Goal: Information Seeking & Learning: Check status

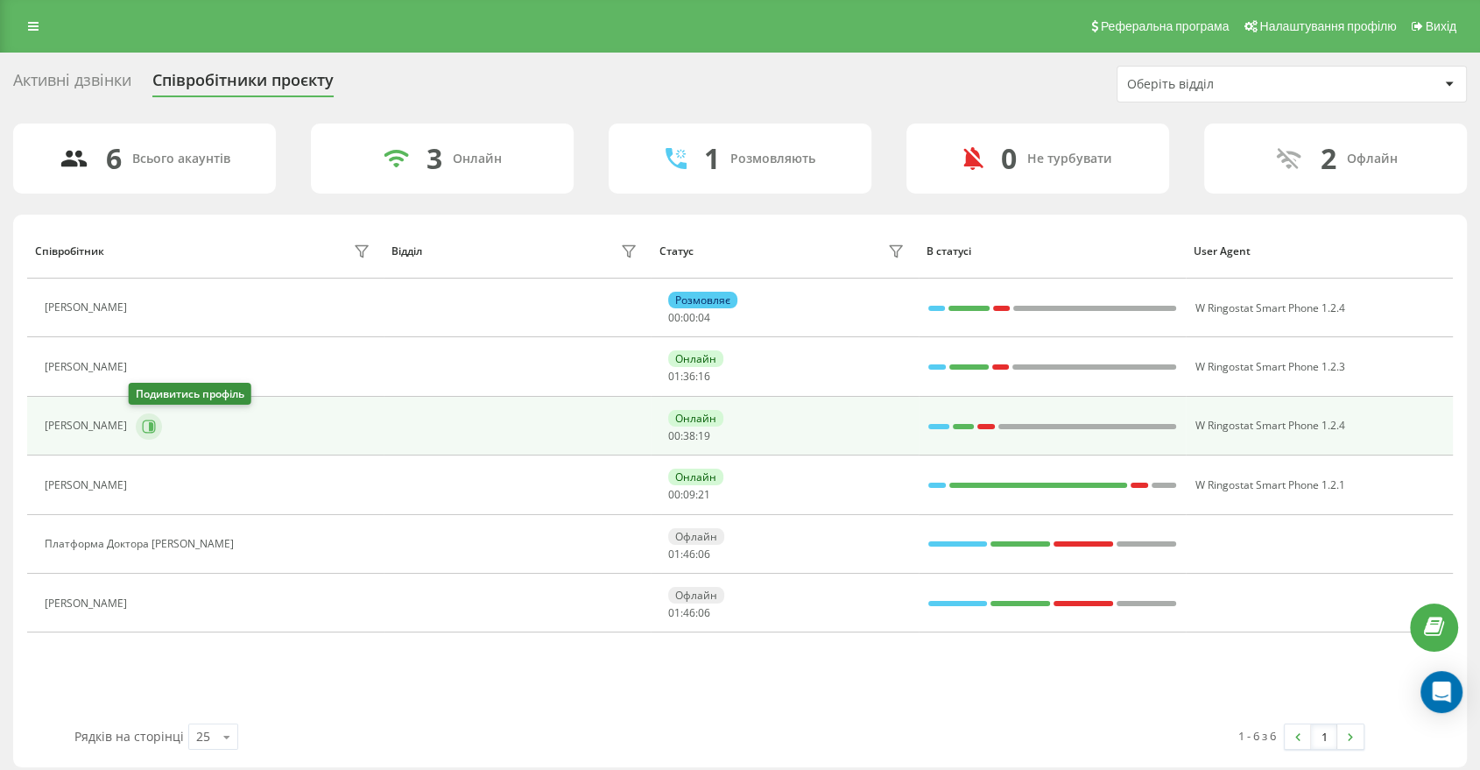
click at [140, 436] on button at bounding box center [149, 426] width 26 height 26
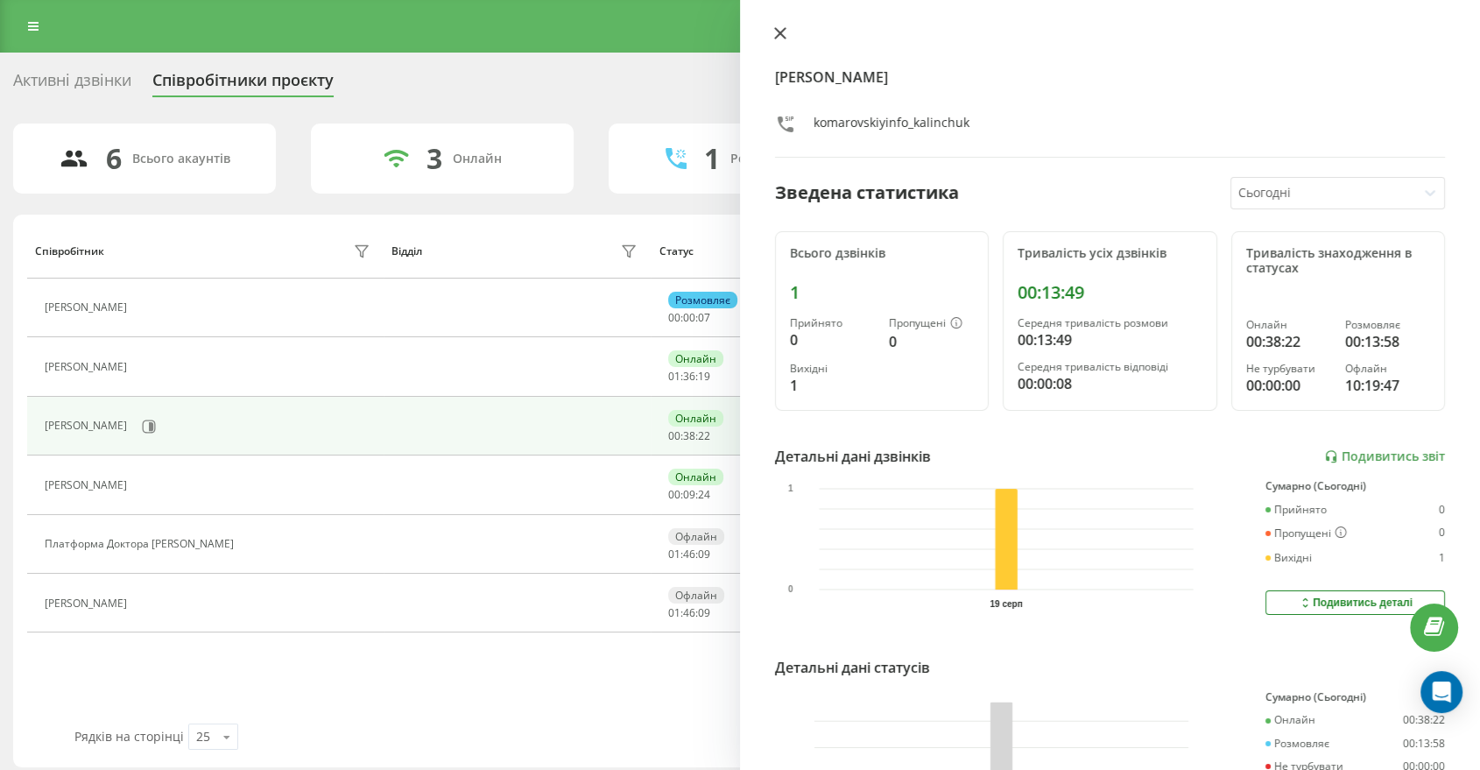
click at [771, 30] on button at bounding box center [780, 34] width 23 height 17
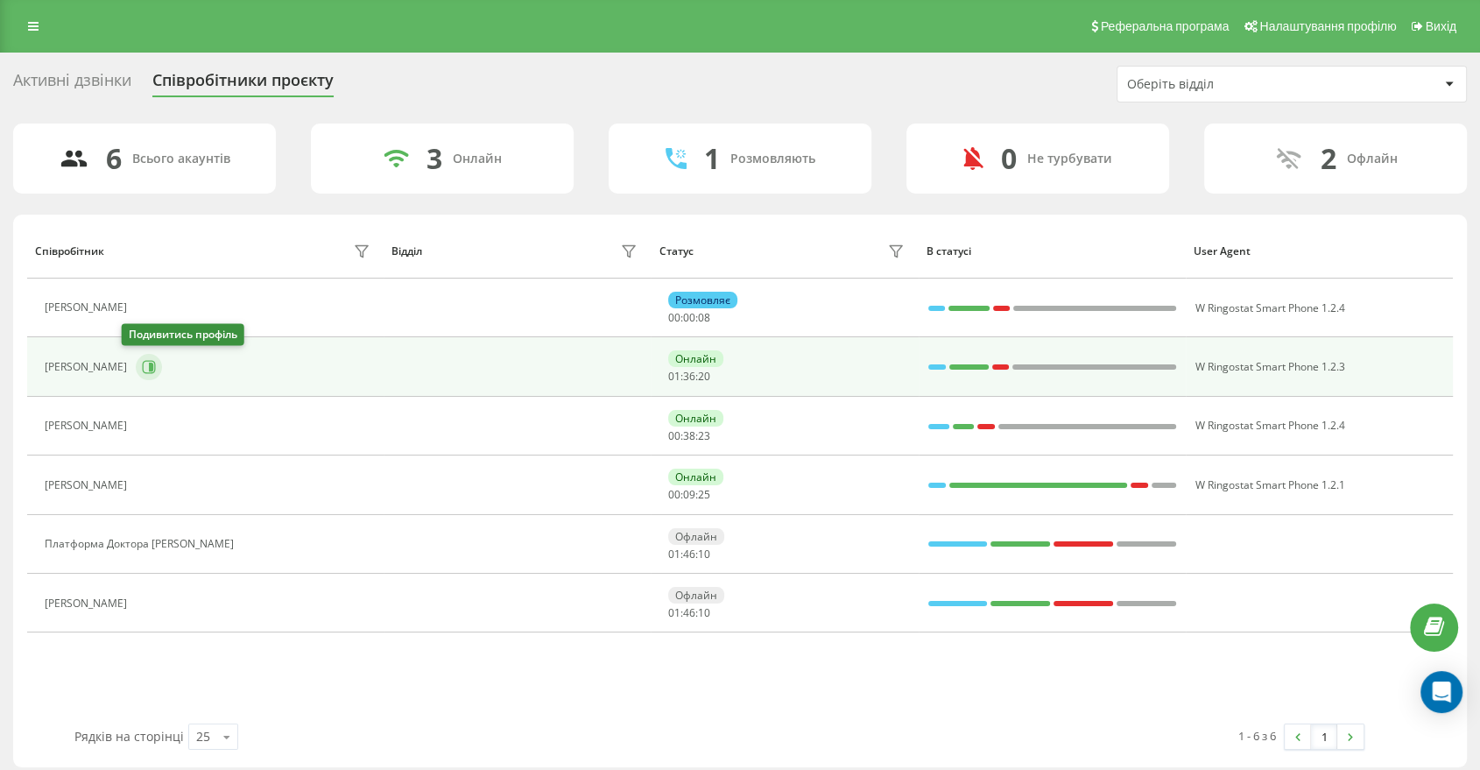
click at [136, 357] on button at bounding box center [149, 367] width 26 height 26
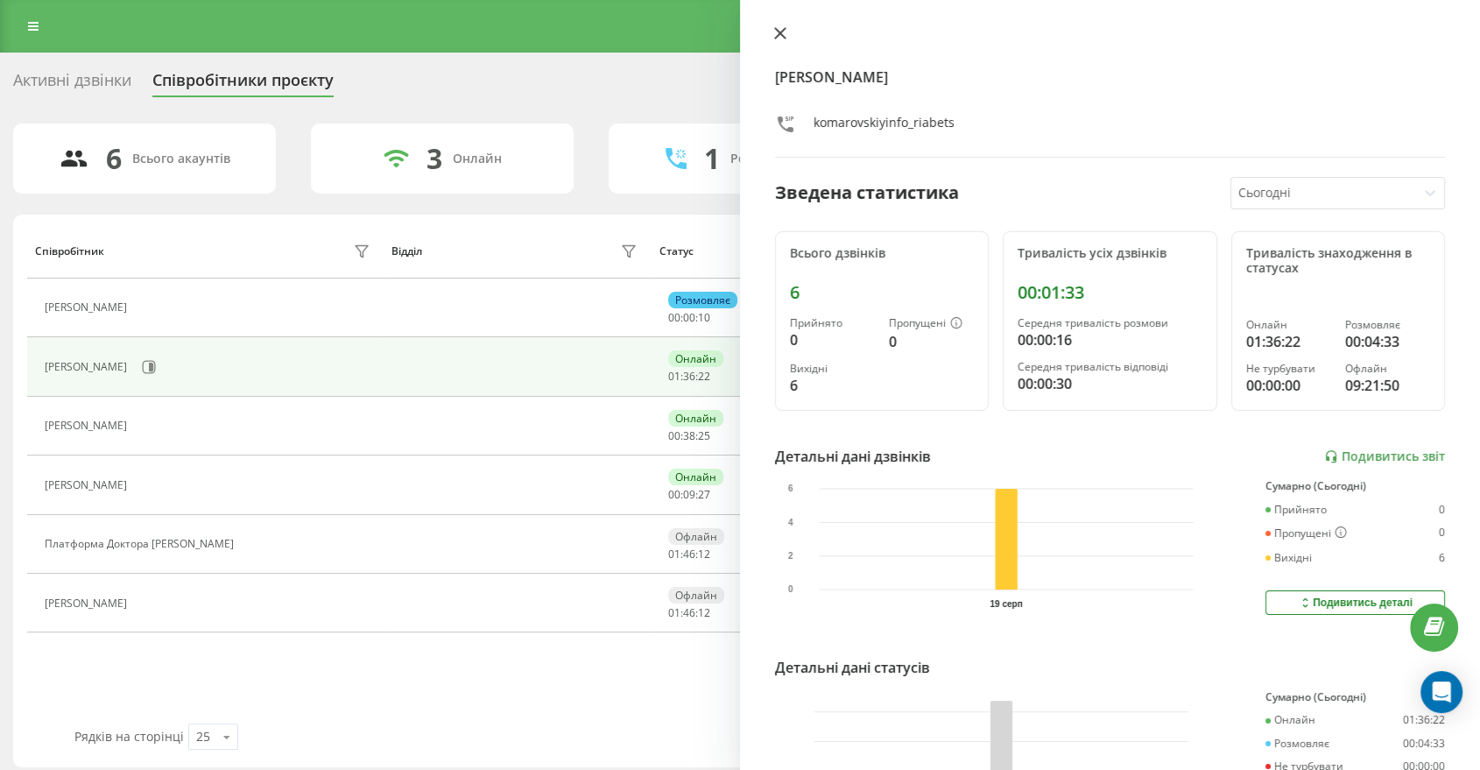
click at [772, 36] on button at bounding box center [780, 34] width 23 height 17
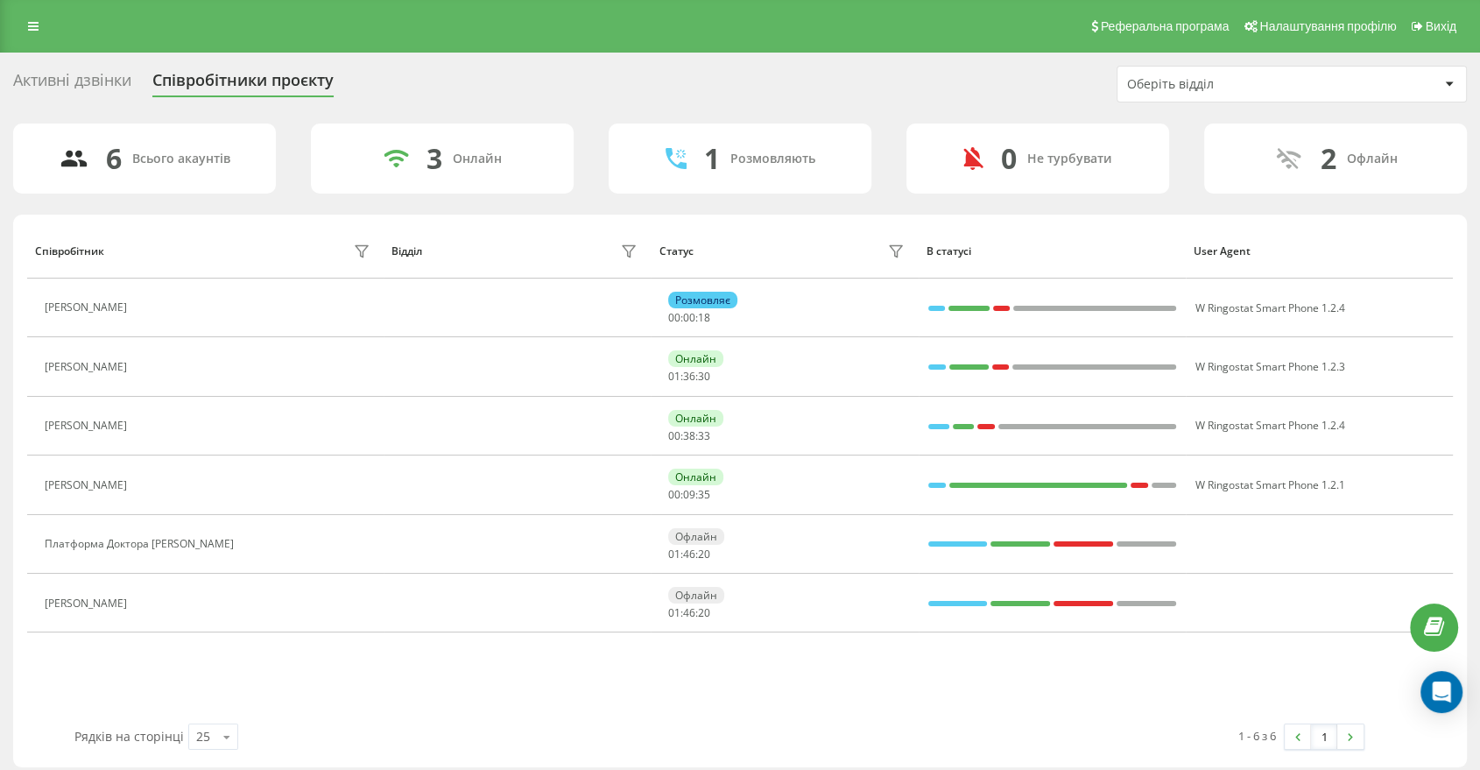
click at [1068, 97] on div "Активні дзвінки Співробітники проєкту Оберіть відділ" at bounding box center [740, 84] width 1454 height 37
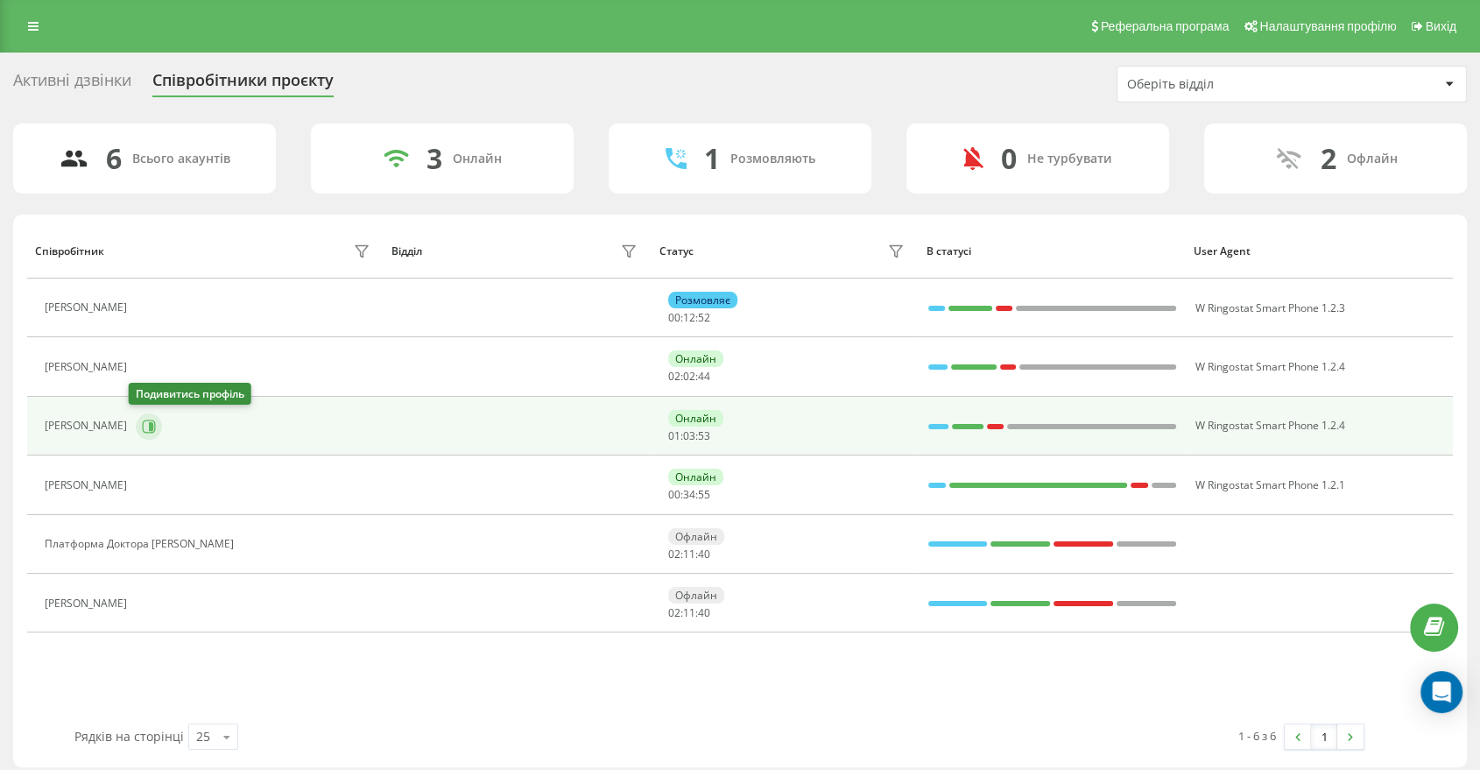
click at [150, 422] on button at bounding box center [149, 426] width 26 height 26
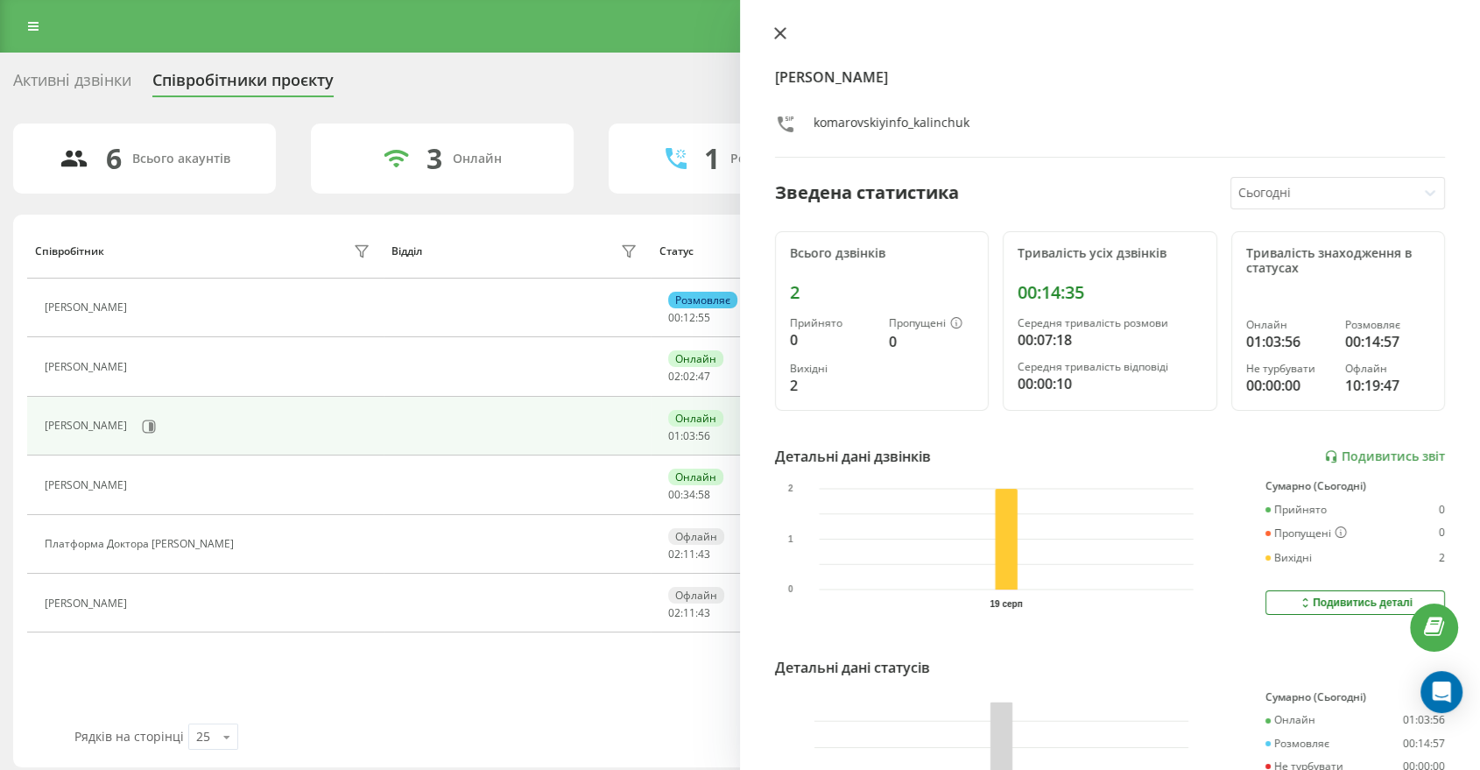
drag, startPoint x: 785, startPoint y: 34, endPoint x: 511, endPoint y: 185, distance: 312.0
click at [785, 33] on icon at bounding box center [780, 33] width 12 height 12
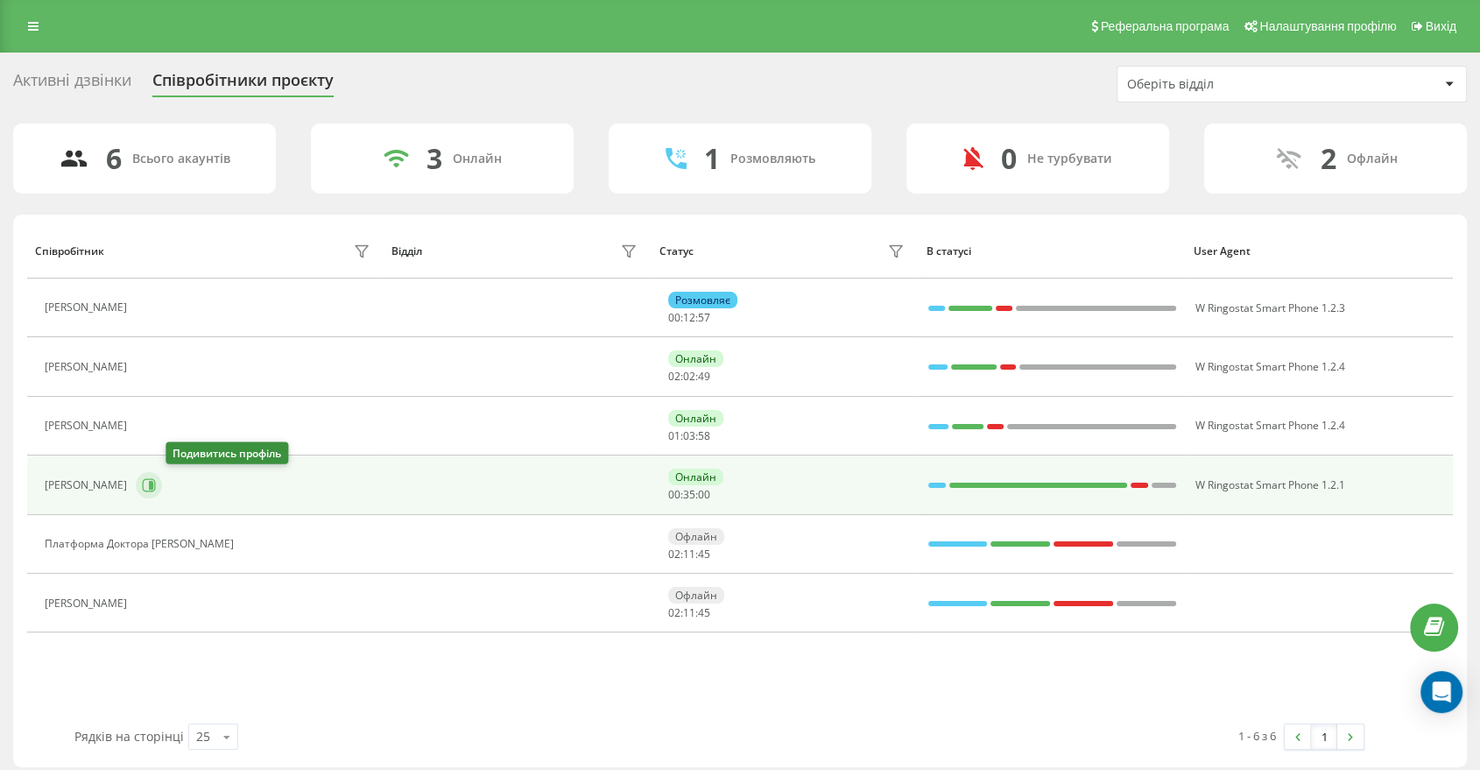
click at [156, 486] on icon at bounding box center [149, 485] width 14 height 14
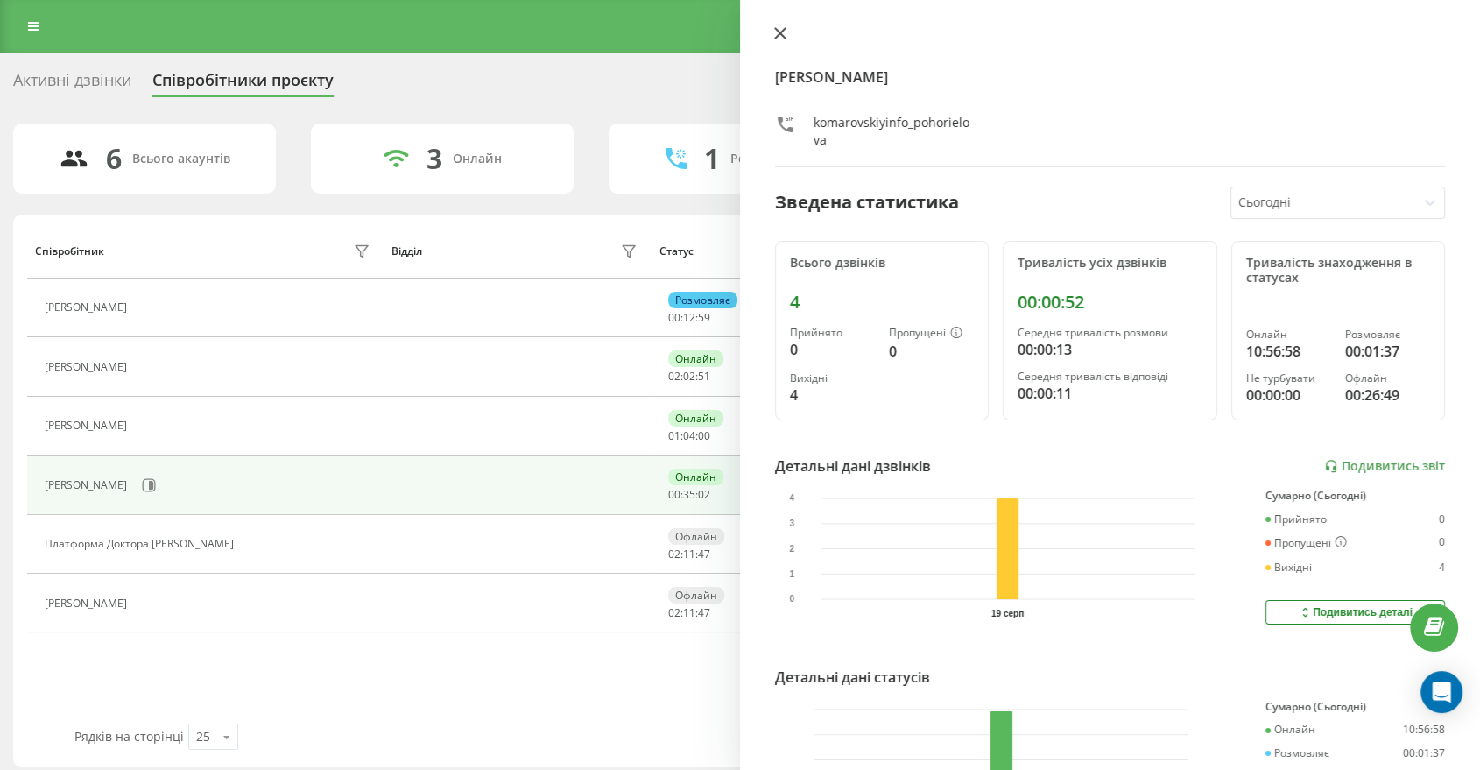
click at [782, 33] on icon at bounding box center [780, 33] width 12 height 12
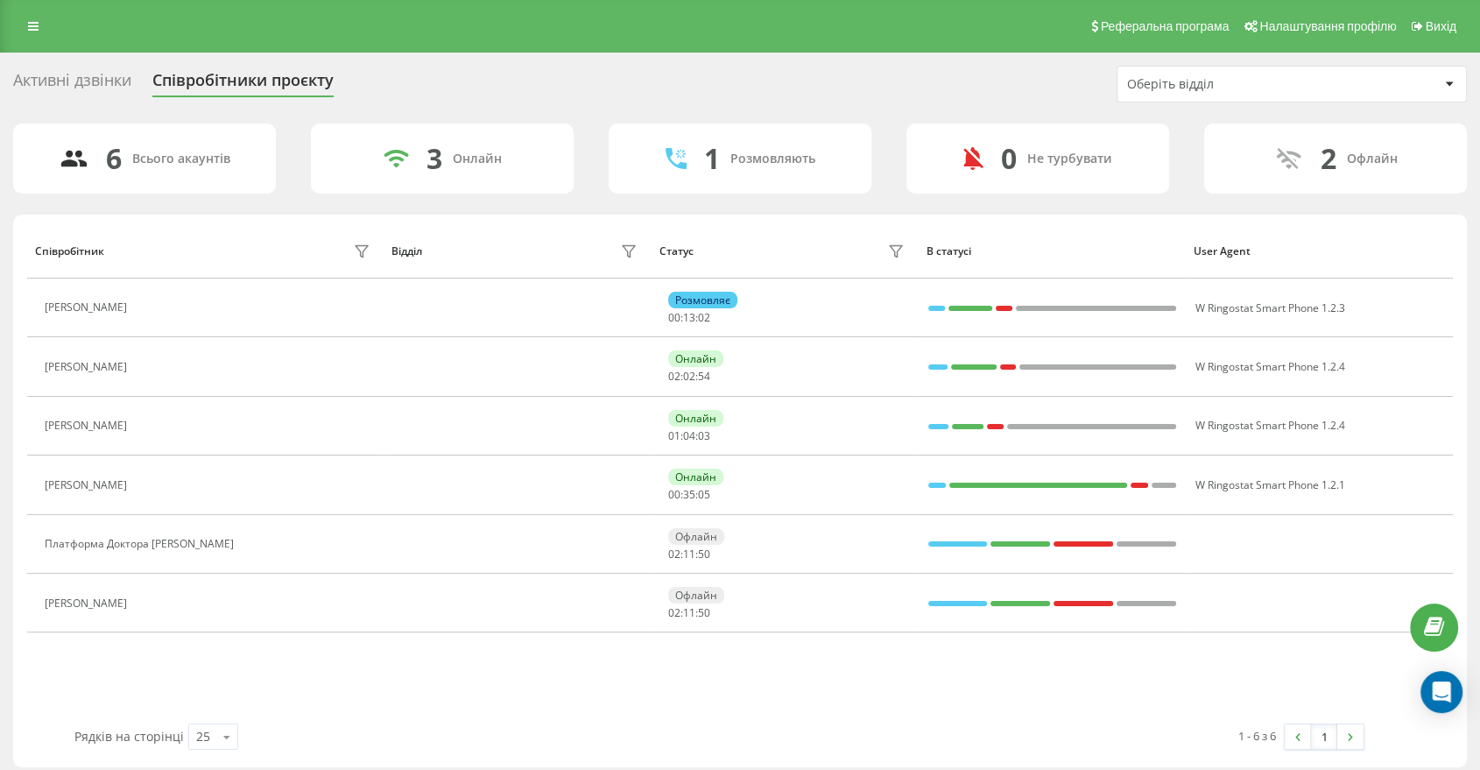
click at [1182, 704] on div "Співробітник Відділ Статус В статусі User Agent [PERSON_NAME] 00 : 13 : 02 W Ri…" at bounding box center [740, 473] width 1426 height 500
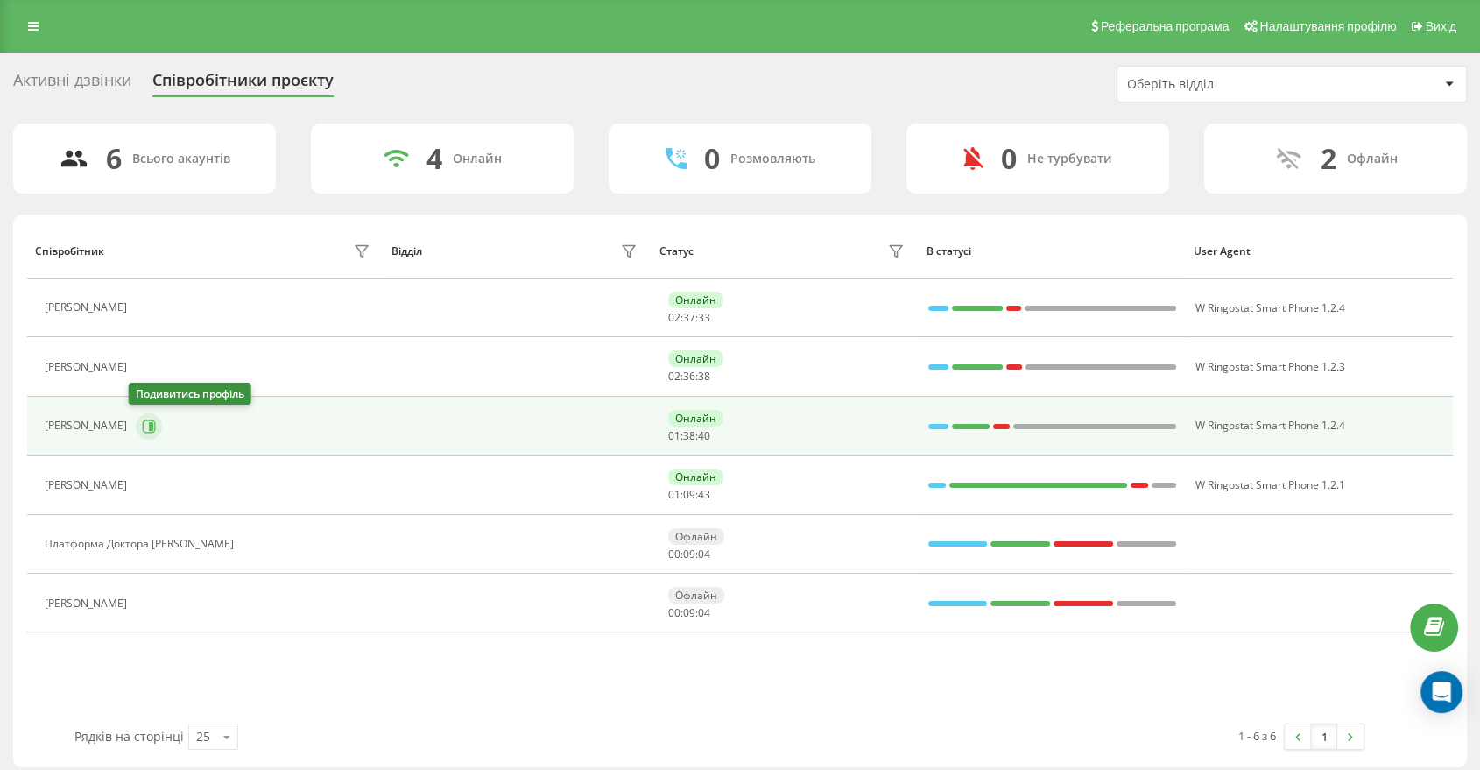
click at [142, 426] on icon at bounding box center [149, 427] width 14 height 14
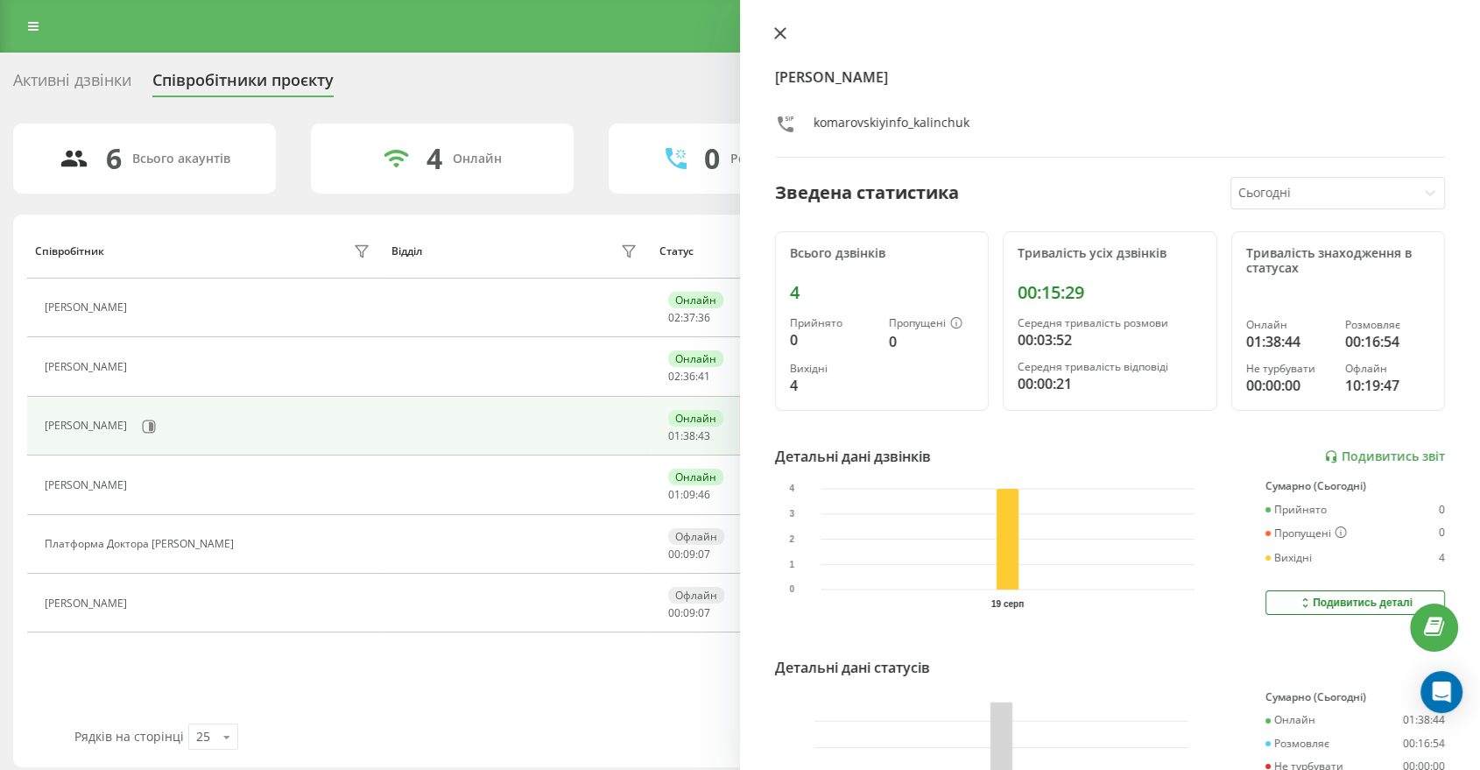
click at [780, 28] on div "Дар'я Калінчук komarovskiyinfo_kalinchuk Зведена статистика Сьогодні Всього дзв…" at bounding box center [1110, 385] width 740 height 770
click at [780, 28] on icon at bounding box center [780, 33] width 12 height 12
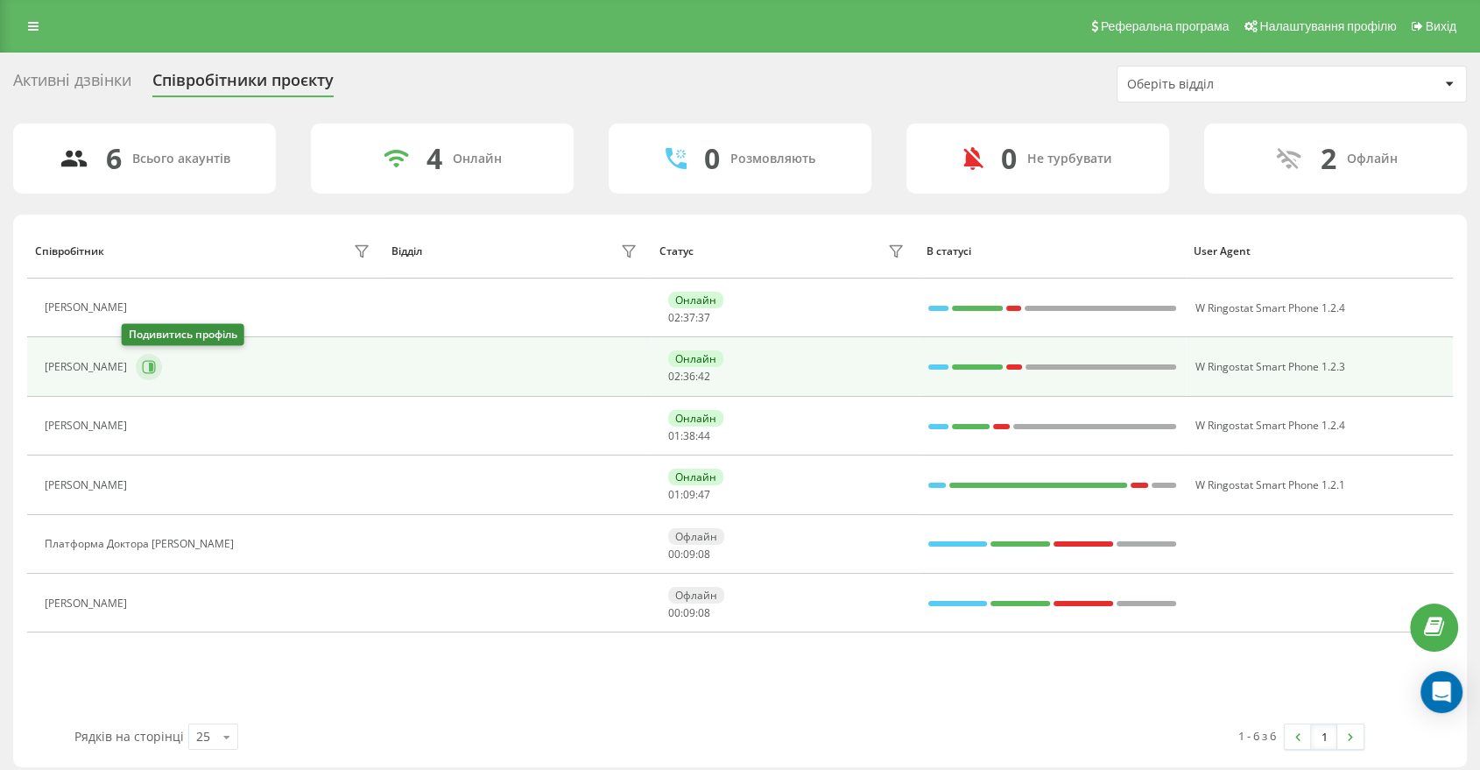
click at [144, 370] on button at bounding box center [149, 367] width 26 height 26
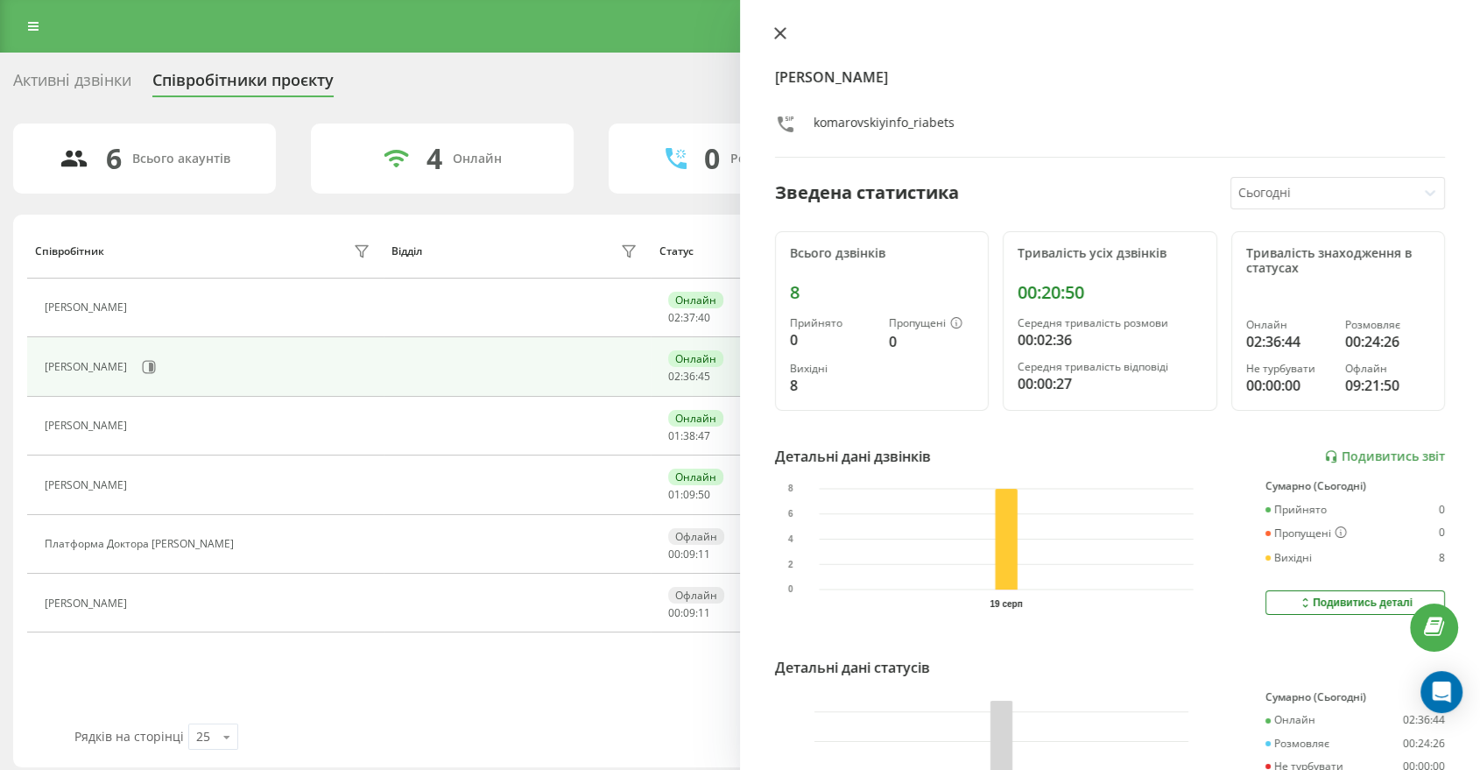
click at [778, 34] on icon at bounding box center [780, 33] width 11 height 11
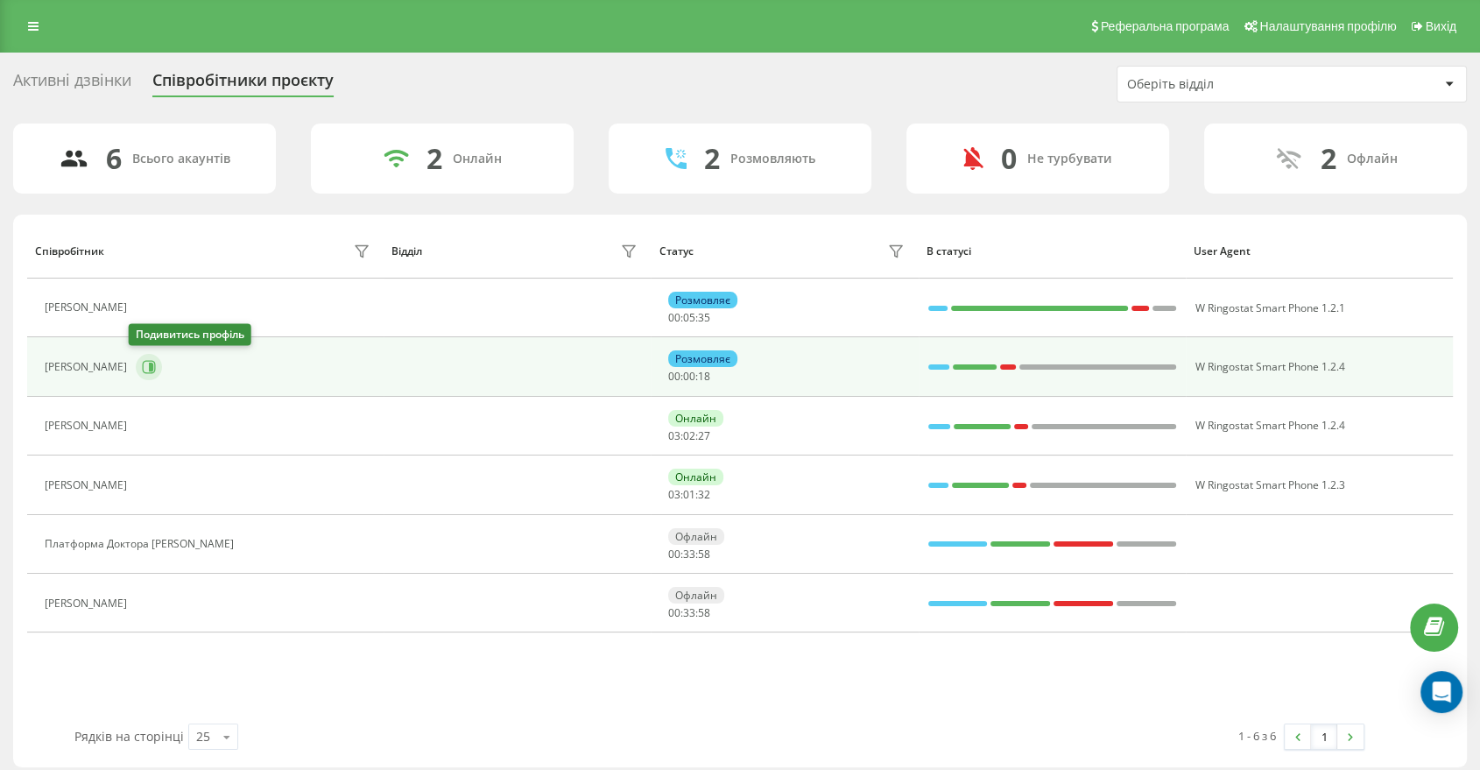
click at [136, 376] on button at bounding box center [149, 367] width 26 height 26
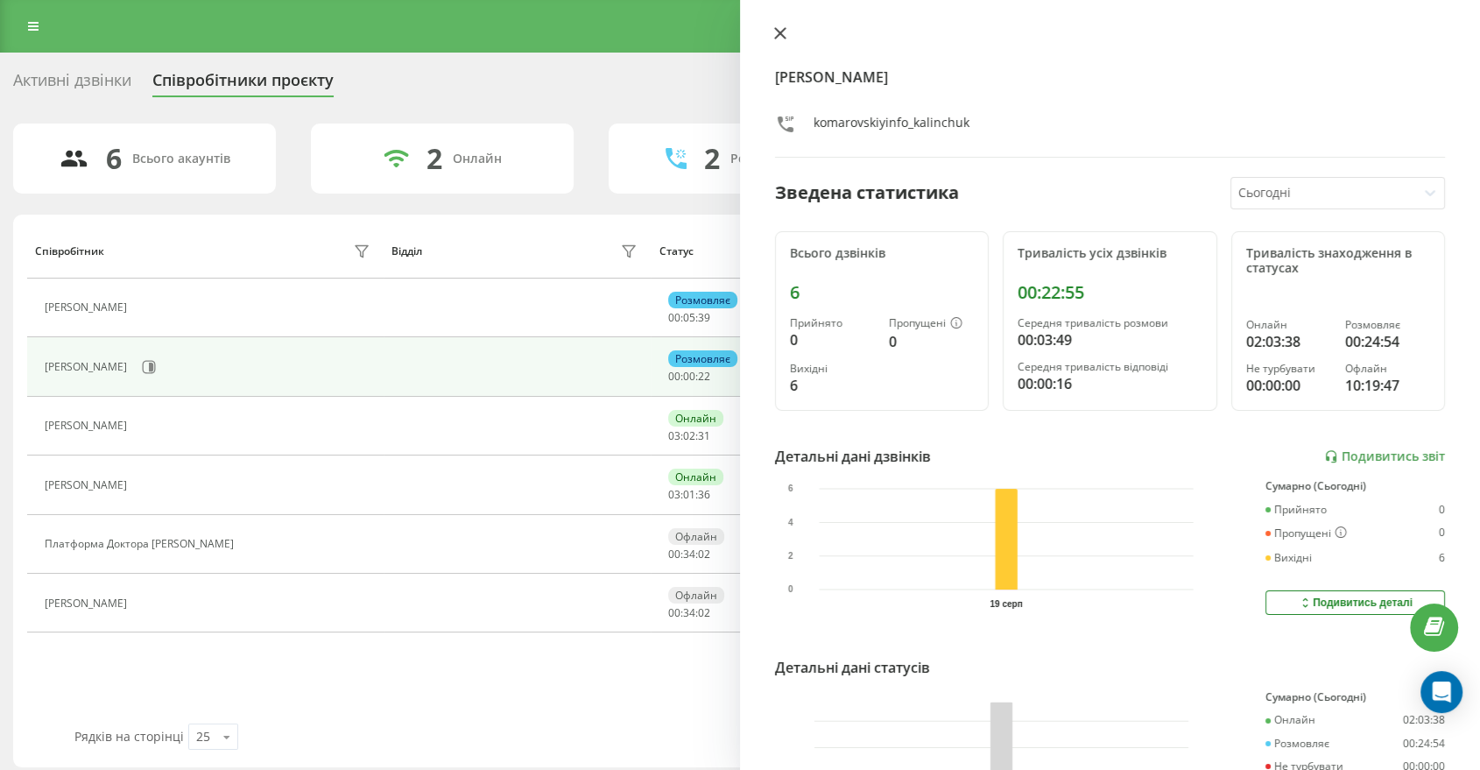
click at [781, 35] on icon at bounding box center [780, 33] width 11 height 11
